Goal: Check status

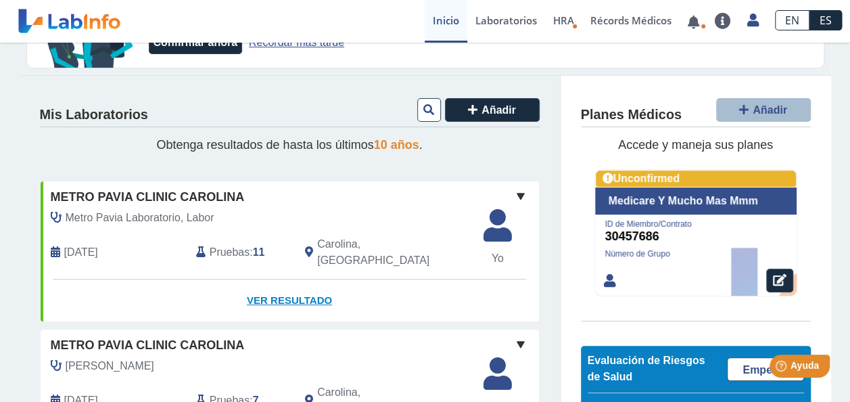
click at [281, 283] on link "Ver Resultado" at bounding box center [290, 300] width 499 height 43
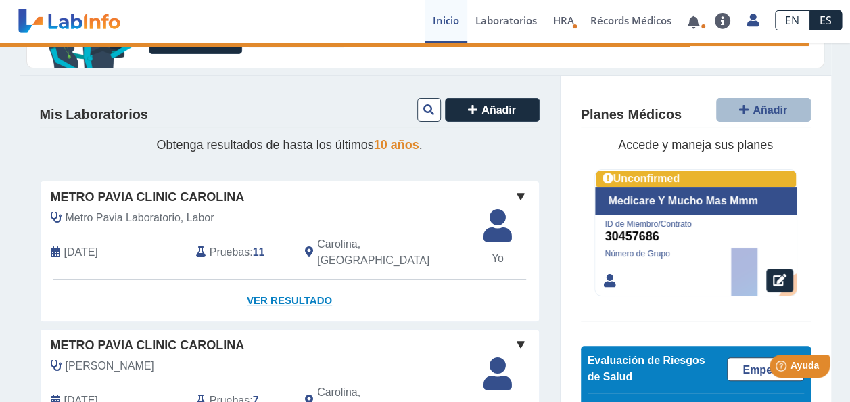
click at [282, 290] on link "Ver Resultado" at bounding box center [290, 300] width 499 height 43
click at [300, 281] on link "Ver Resultado" at bounding box center [290, 300] width 499 height 43
click at [257, 246] on b "11" at bounding box center [259, 251] width 12 height 11
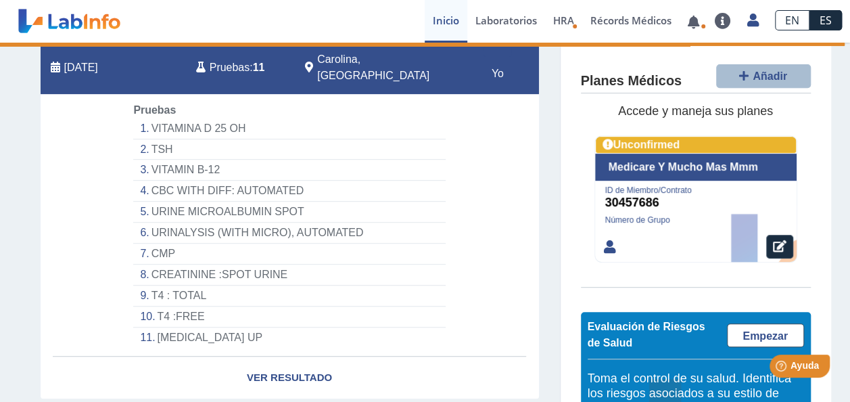
scroll to position [287, 0]
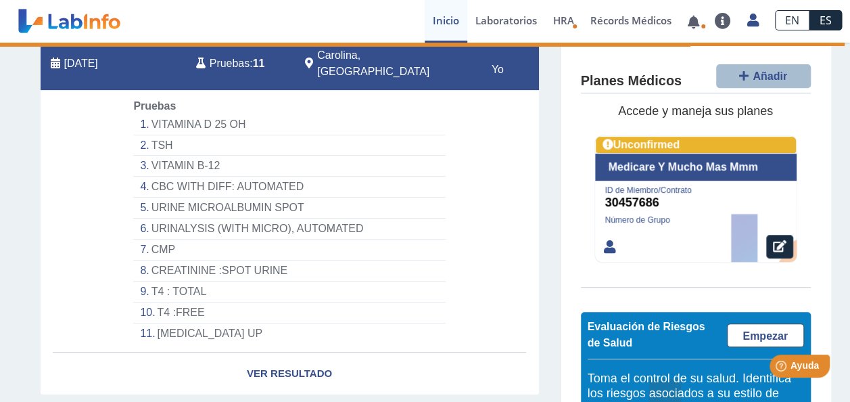
click at [289, 353] on link "Ver Resultado" at bounding box center [290, 373] width 499 height 43
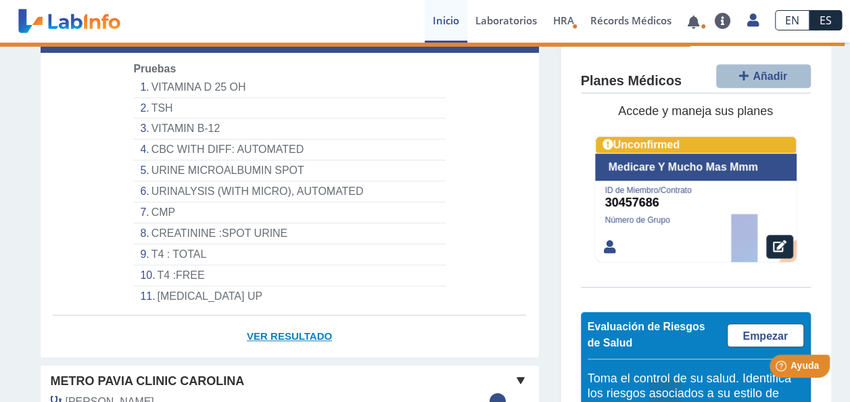
scroll to position [345, 0]
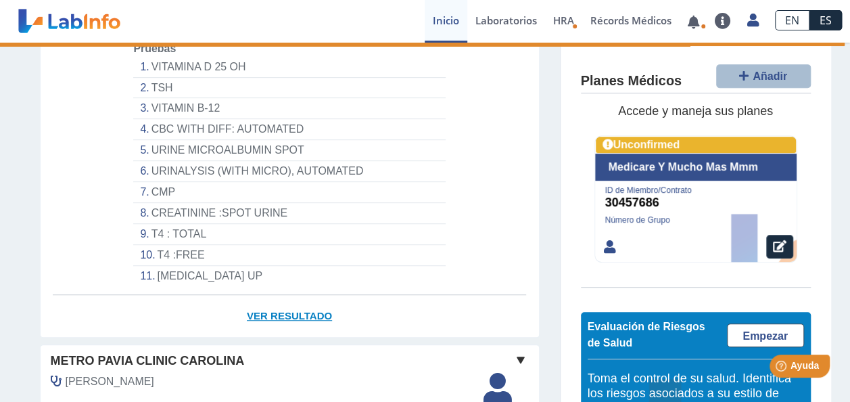
click at [287, 298] on link "Ver Resultado" at bounding box center [290, 316] width 499 height 43
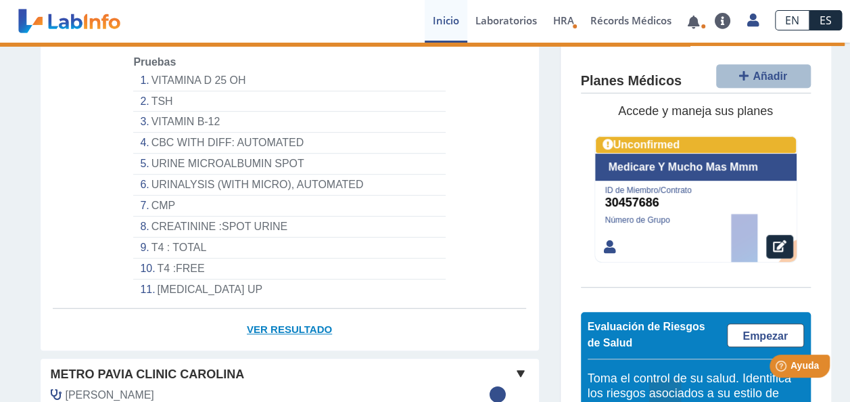
scroll to position [332, 0]
click at [279, 316] on link "Ver Resultado" at bounding box center [290, 329] width 499 height 43
click at [281, 313] on link "Ver Resultado" at bounding box center [290, 329] width 499 height 43
click at [277, 316] on link "Ver Resultado" at bounding box center [290, 329] width 499 height 43
click at [280, 308] on link "Ver Resultado" at bounding box center [290, 329] width 499 height 43
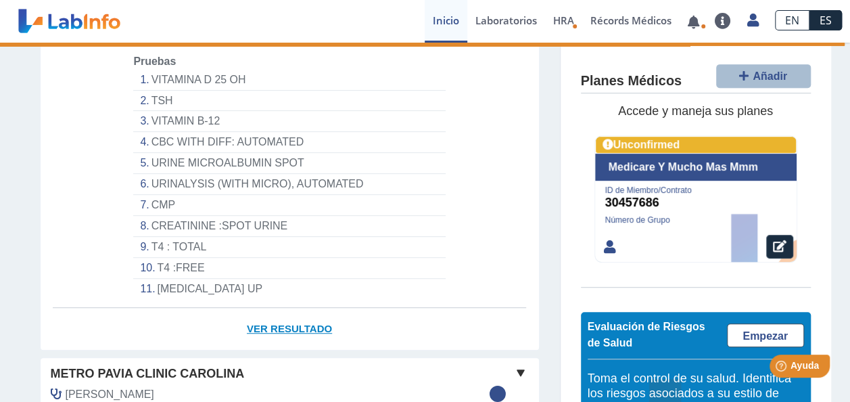
click at [287, 315] on link "Ver Resultado" at bounding box center [290, 329] width 499 height 43
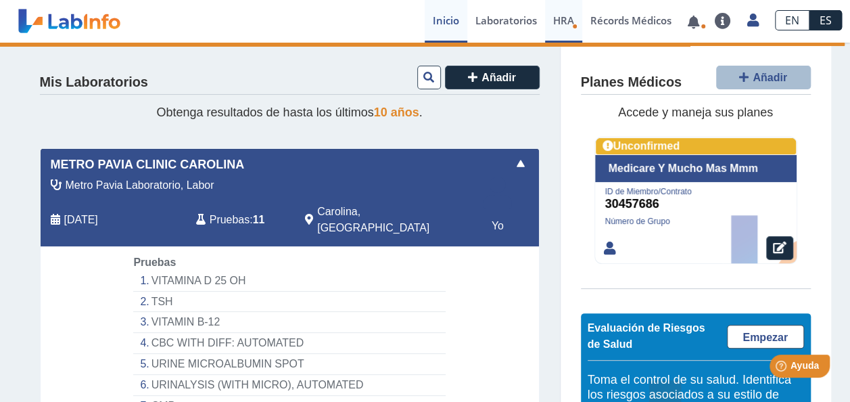
click at [563, 27] on link "HRA Evaluación de Riesgos de Salud" at bounding box center [563, 21] width 37 height 43
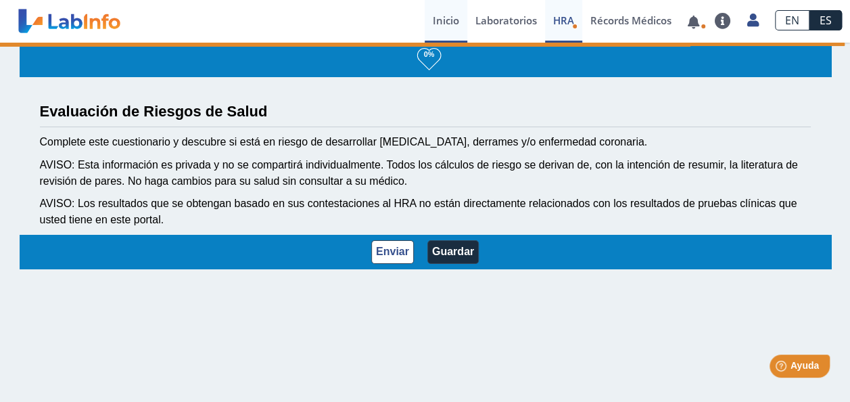
click at [451, 22] on link "Inicio" at bounding box center [446, 21] width 43 height 43
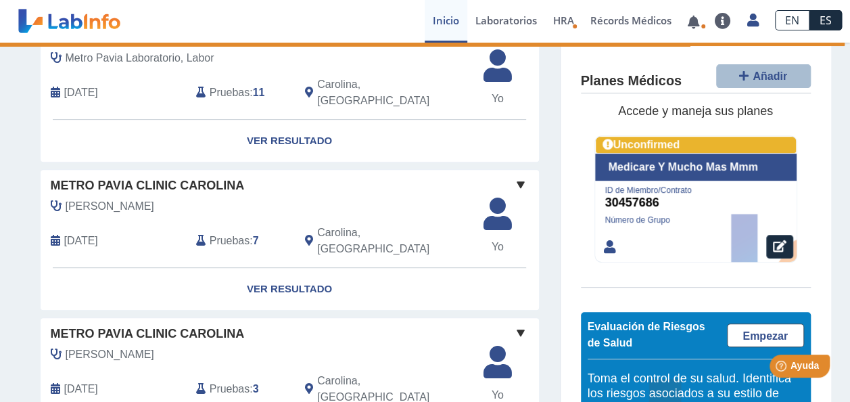
scroll to position [258, 0]
click at [288, 127] on link "Ver Resultado" at bounding box center [290, 141] width 499 height 43
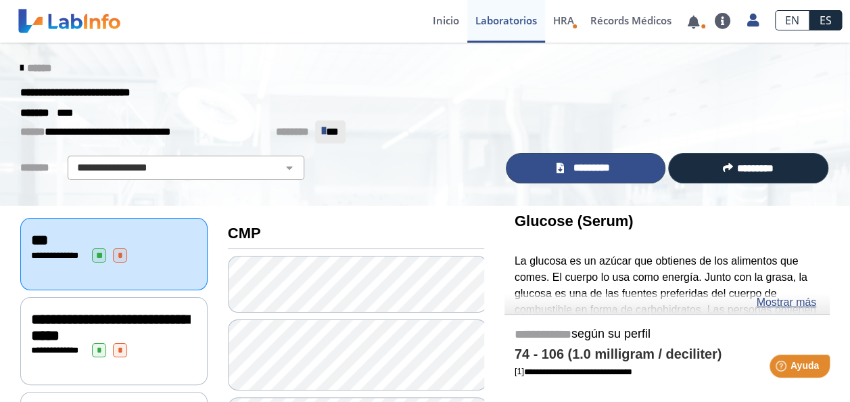
click at [579, 165] on span "*********" at bounding box center [591, 168] width 47 height 16
click at [581, 169] on span "*********" at bounding box center [591, 168] width 47 height 16
